Goal: Task Accomplishment & Management: Use online tool/utility

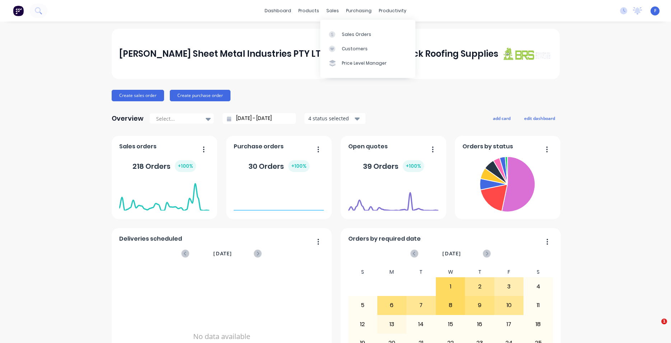
click at [331, 12] on div "sales" at bounding box center [333, 10] width 20 height 11
click at [346, 35] on div "Sales Orders" at bounding box center [356, 34] width 29 height 6
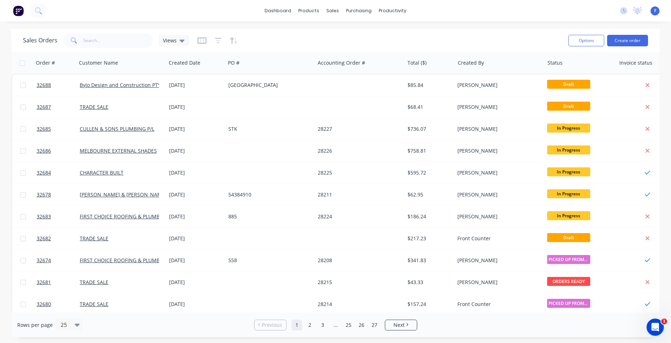
click at [17, 11] on img at bounding box center [18, 10] width 11 height 11
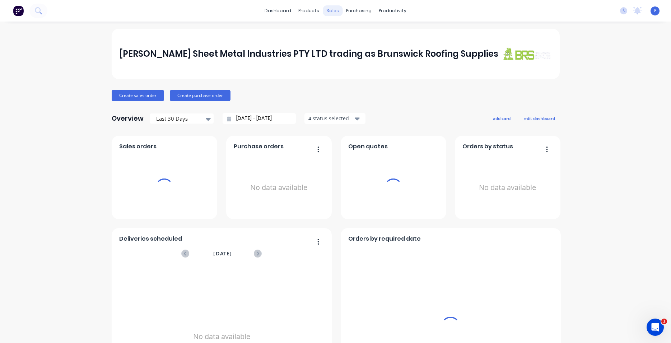
click at [327, 11] on div "sales" at bounding box center [333, 10] width 20 height 11
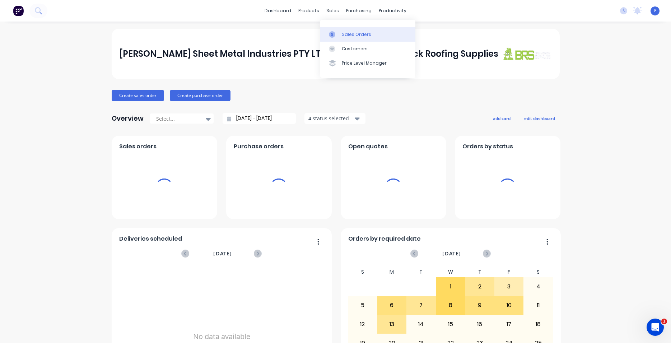
click at [341, 33] on link "Sales Orders" at bounding box center [367, 34] width 95 height 14
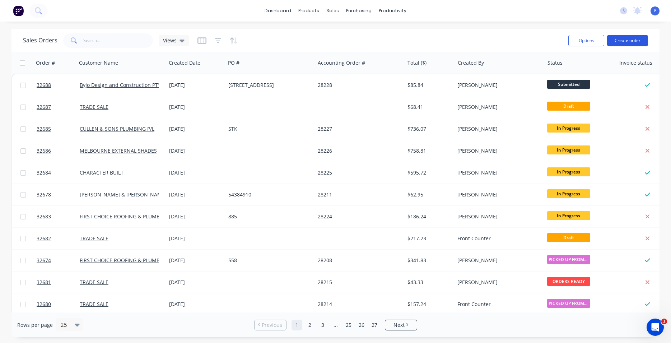
click at [634, 39] on button "Create order" at bounding box center [627, 40] width 41 height 11
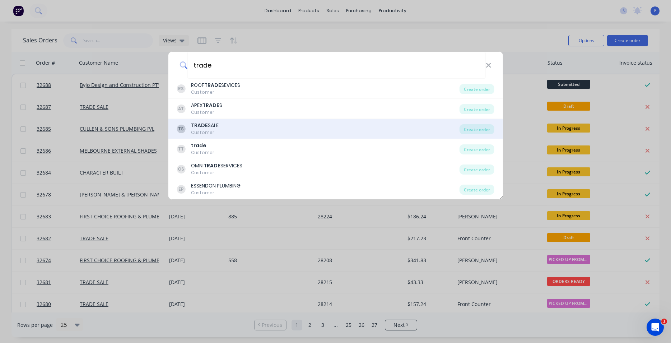
type input "trade"
click at [235, 125] on div "TS TRADE SALE Customer" at bounding box center [318, 129] width 283 height 14
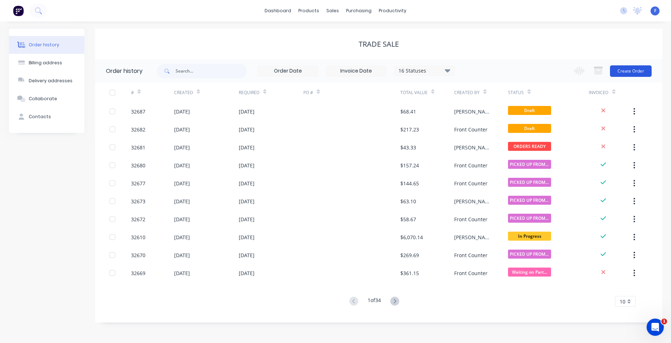
click at [630, 70] on button "Create Order" at bounding box center [631, 70] width 42 height 11
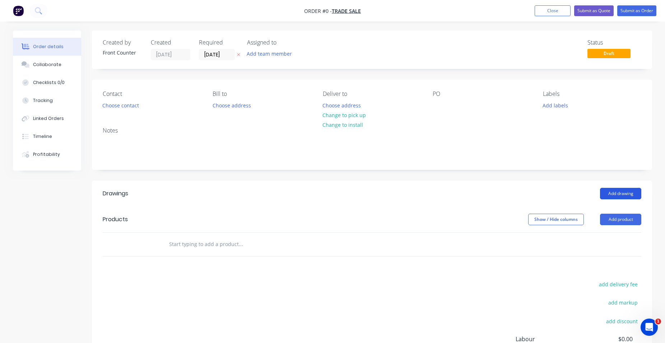
click at [626, 193] on button "Add drawing" at bounding box center [620, 193] width 41 height 11
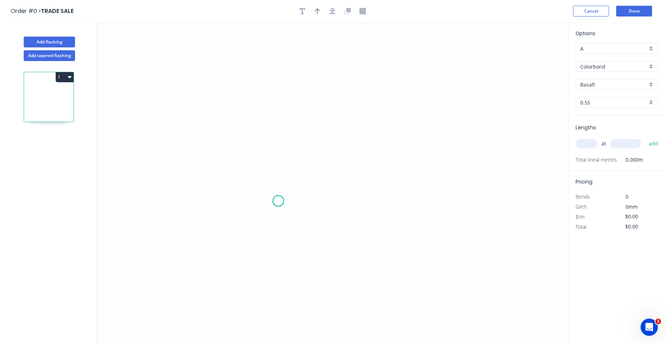
click at [278, 201] on icon "0" at bounding box center [332, 182] width 471 height 320
click at [262, 188] on icon "0" at bounding box center [332, 182] width 471 height 320
click at [277, 177] on icon "0 ?" at bounding box center [332, 182] width 471 height 320
click at [279, 68] on icon "0 ? ? ? º" at bounding box center [332, 182] width 471 height 320
drag, startPoint x: 350, startPoint y: 67, endPoint x: 353, endPoint y: 100, distance: 33.5
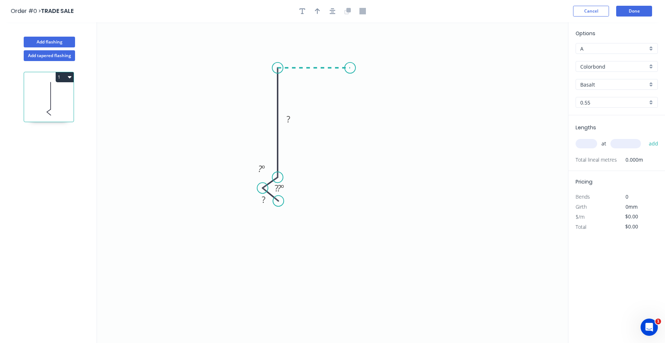
click at [350, 67] on icon "0 ? ? ? ? º ? º" at bounding box center [332, 182] width 471 height 320
click at [347, 160] on icon "0 ? ? ? ? ? º ? º" at bounding box center [332, 182] width 471 height 320
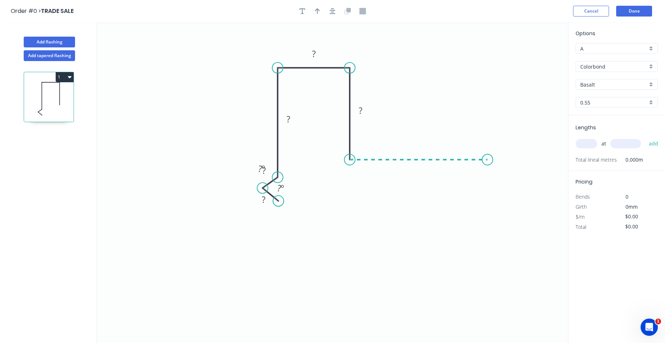
click at [487, 156] on icon "0 ? ? ? ? ? ? º ? º" at bounding box center [332, 182] width 471 height 320
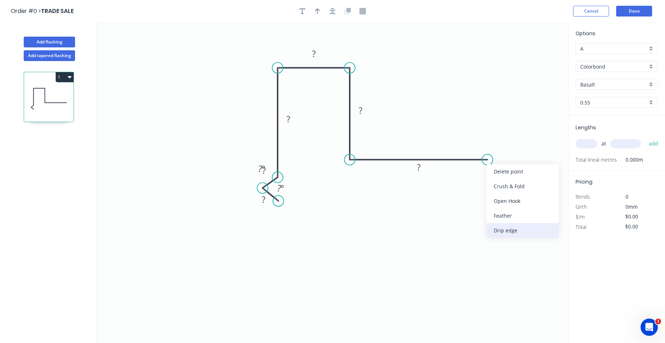
click at [527, 230] on div "Drip edge" at bounding box center [522, 230] width 72 height 15
click at [423, 170] on rect at bounding box center [418, 168] width 14 height 10
click at [361, 110] on tspan "?" at bounding box center [361, 110] width 4 height 12
click at [318, 54] on rect at bounding box center [314, 54] width 14 height 10
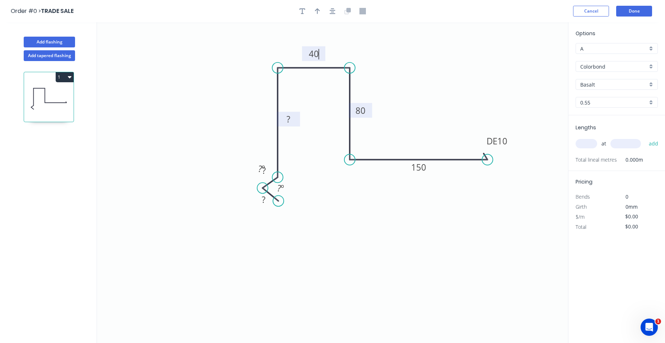
click at [289, 120] on tspan "?" at bounding box center [288, 119] width 4 height 12
click at [268, 173] on rect at bounding box center [261, 169] width 14 height 10
drag, startPoint x: 253, startPoint y: 172, endPoint x: 210, endPoint y: 142, distance: 51.8
click at [210, 142] on rect at bounding box center [218, 138] width 23 height 15
click at [264, 168] on tspan "?" at bounding box center [264, 170] width 4 height 12
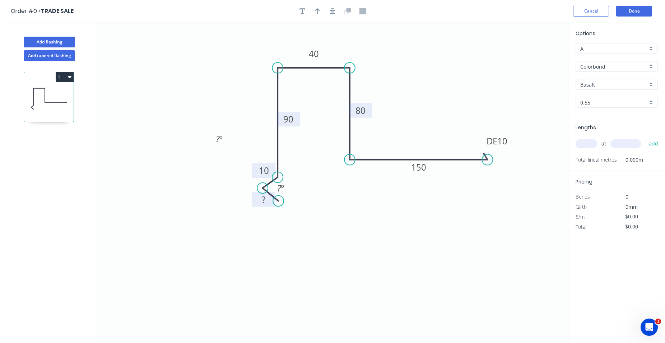
click at [264, 200] on tspan "?" at bounding box center [264, 199] width 4 height 12
type input "$23.02"
click at [591, 145] on input "text" at bounding box center [586, 143] width 22 height 9
type input "2"
type input "3700"
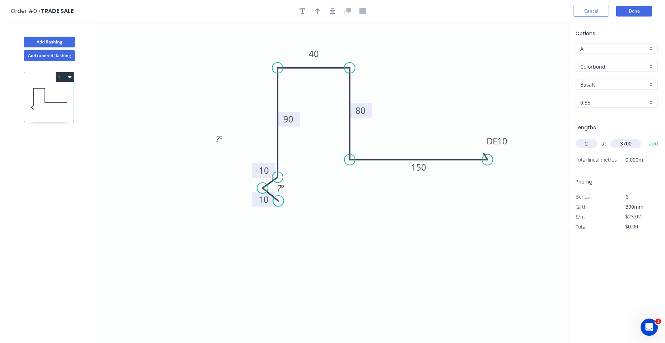
click at [645, 137] on button "add" at bounding box center [653, 143] width 17 height 12
type input "$170.35"
click at [651, 66] on div "Colorbond" at bounding box center [616, 66] width 82 height 11
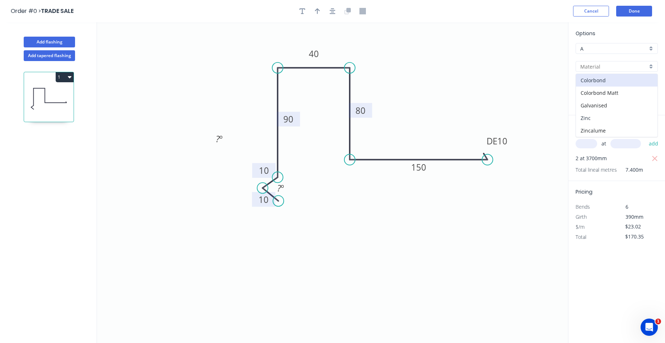
click at [603, 119] on div "Zinc" at bounding box center [616, 118] width 81 height 13
type input "Zinc"
type input "$20.63"
type input "$152.66"
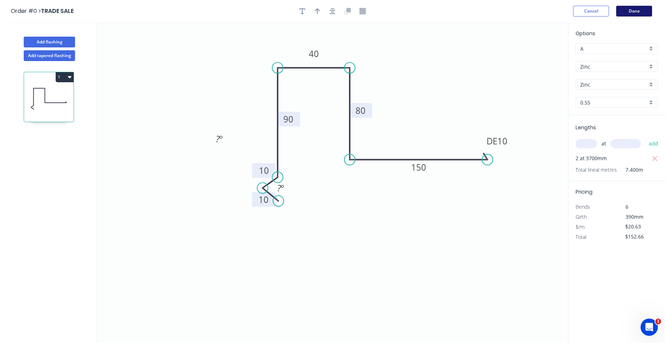
click at [631, 13] on button "Done" at bounding box center [634, 11] width 36 height 11
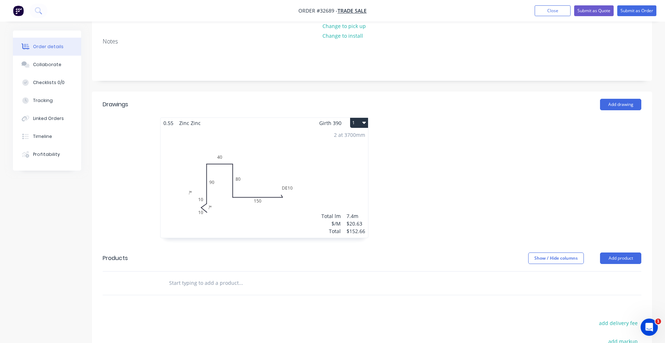
scroll to position [41, 0]
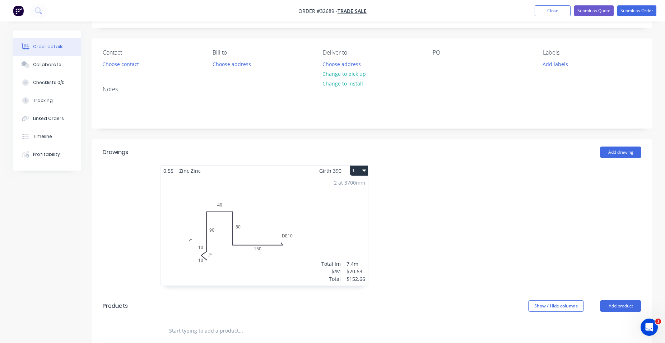
click at [338, 191] on div "2 at 3700mm Total lm $/M Total 7.4m $20.63 $152.66" at bounding box center [263, 230] width 207 height 109
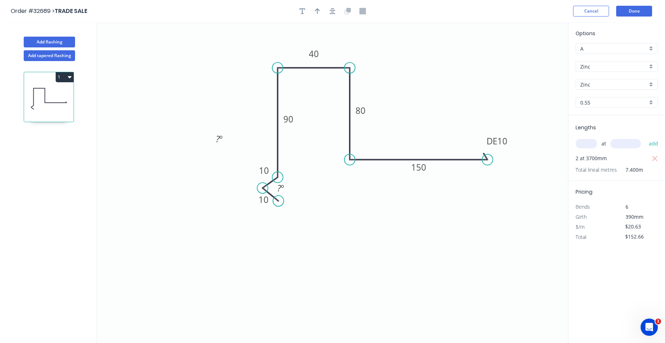
click at [650, 67] on div "Zinc" at bounding box center [616, 66] width 82 height 11
click at [609, 79] on div "Colorbond" at bounding box center [616, 80] width 81 height 13
type input "Colorbond"
type input "Basalt"
type input "$23.02"
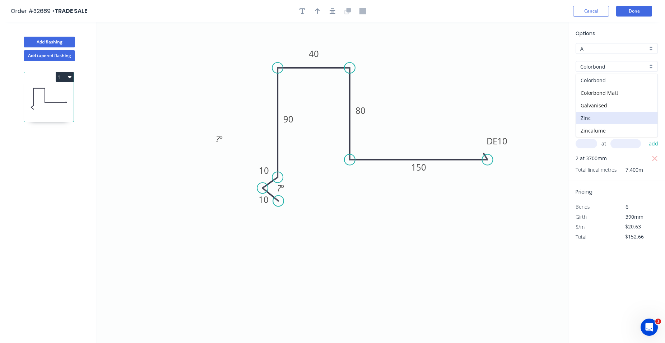
type input "$170.35"
click at [633, 14] on button "Done" at bounding box center [634, 11] width 36 height 11
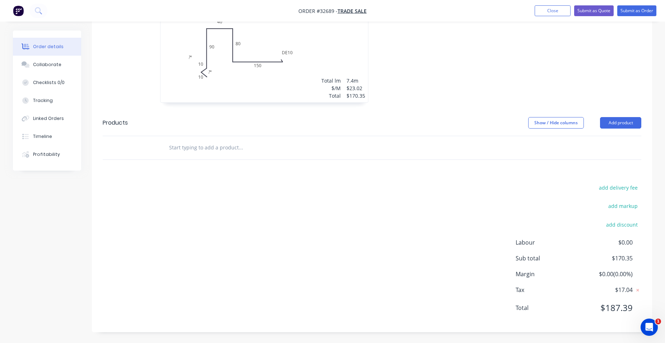
scroll to position [78, 0]
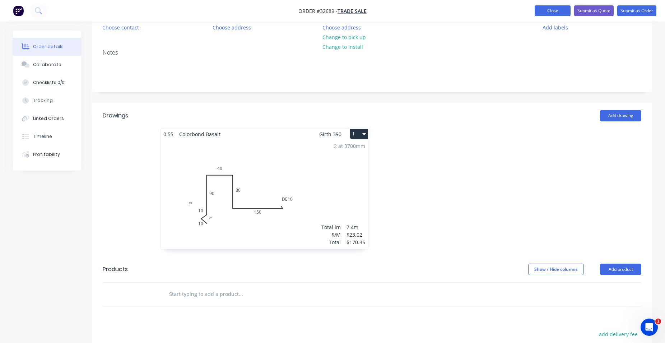
click at [539, 9] on button "Close" at bounding box center [552, 10] width 36 height 11
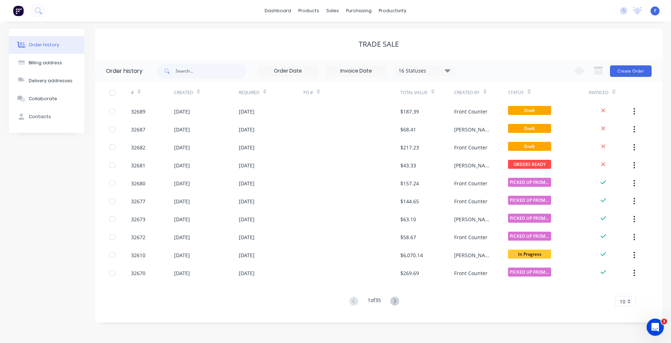
click at [18, 11] on img at bounding box center [18, 10] width 11 height 11
